Goal: Browse casually: Explore the website without a specific task or goal

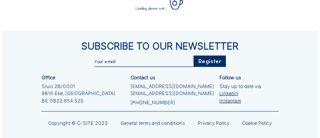
scroll to position [63, 0]
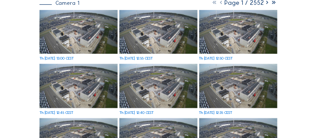
click at [79, 64] on div "Th [DATE] 12:45 CEST" at bounding box center [78, 89] width 78 height 50
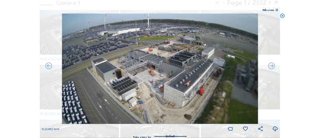
click at [284, 18] on icon at bounding box center [282, 16] width 5 height 5
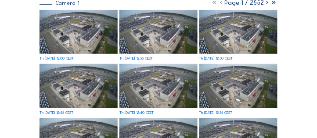
click at [85, 64] on div "Th [DATE] 12:45 CEST" at bounding box center [78, 89] width 78 height 50
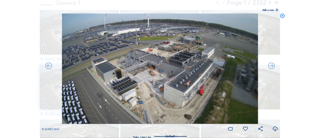
click at [269, 10] on div "Fullscreen" at bounding box center [268, 10] width 11 height 3
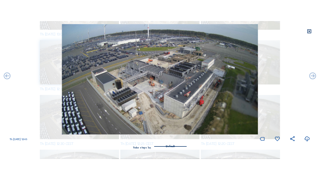
scroll to position [3, 0]
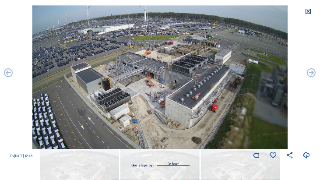
click at [310, 13] on icon at bounding box center [309, 11] width 7 height 7
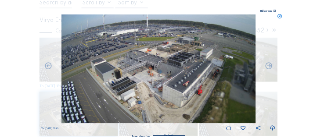
scroll to position [35, 0]
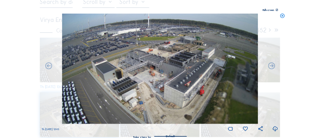
click at [285, 16] on icon at bounding box center [282, 16] width 5 height 5
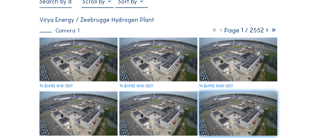
click at [82, 52] on img at bounding box center [78, 60] width 78 height 44
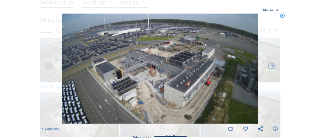
click at [272, 10] on div "Fullscreen" at bounding box center [268, 10] width 11 height 3
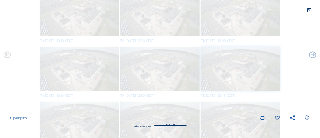
scroll to position [0, 0]
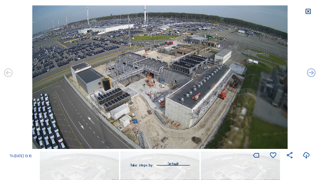
click at [310, 12] on icon at bounding box center [309, 11] width 7 height 7
